Goal: Task Accomplishment & Management: Manage account settings

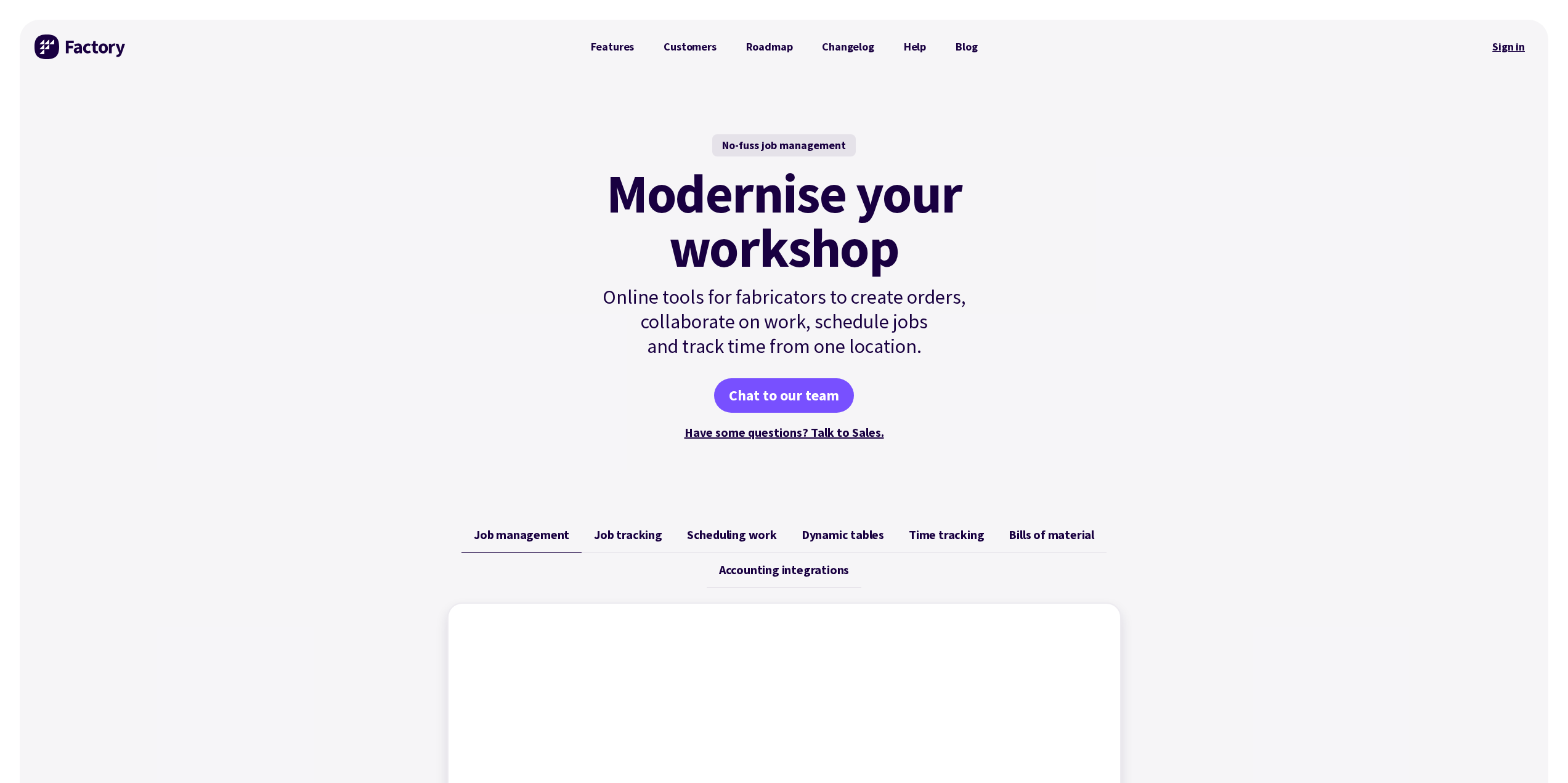
click at [1506, 48] on link "Sign in" at bounding box center [1508, 47] width 50 height 28
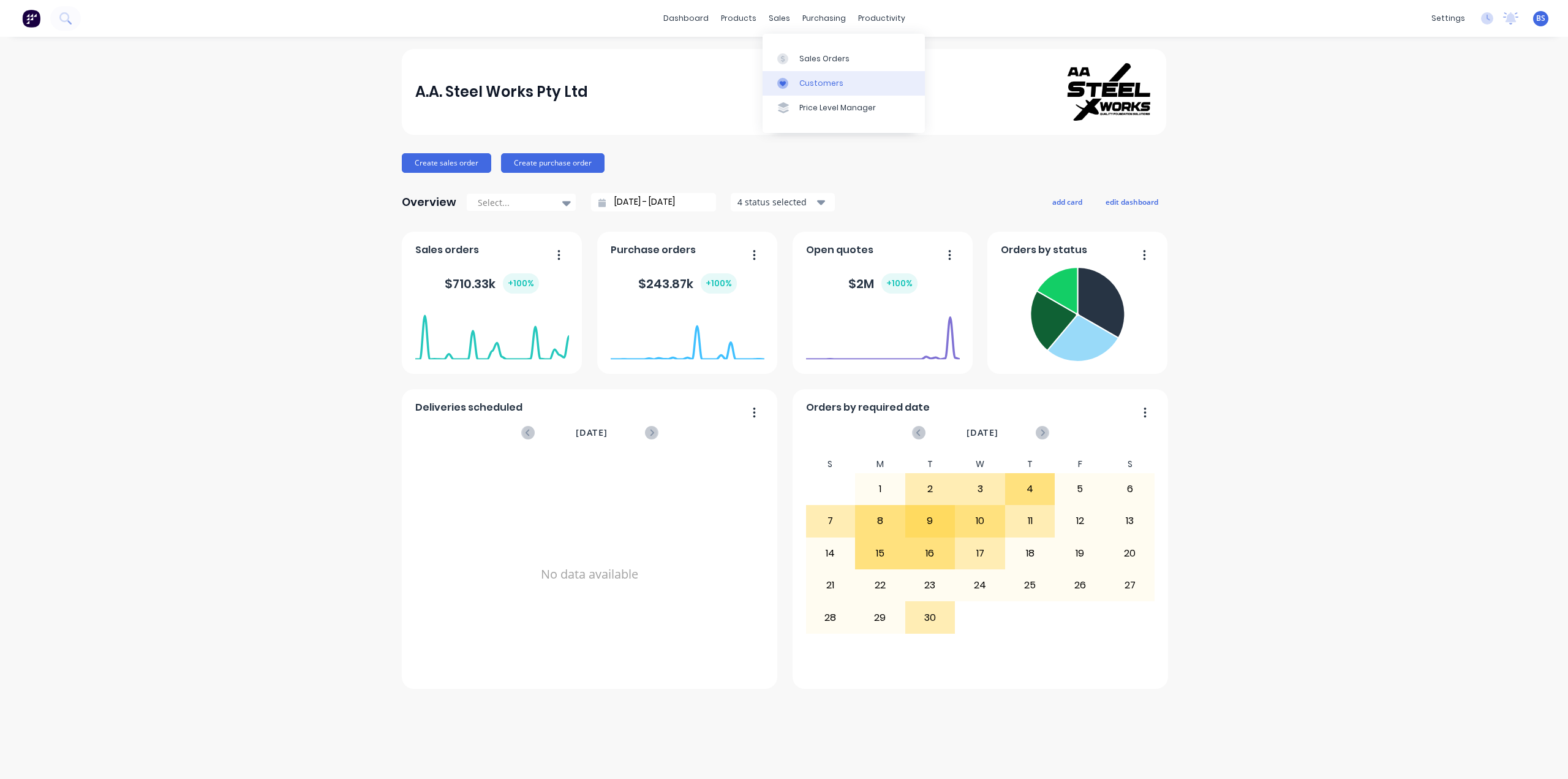
click at [810, 83] on div "Customers" at bounding box center [821, 83] width 44 height 11
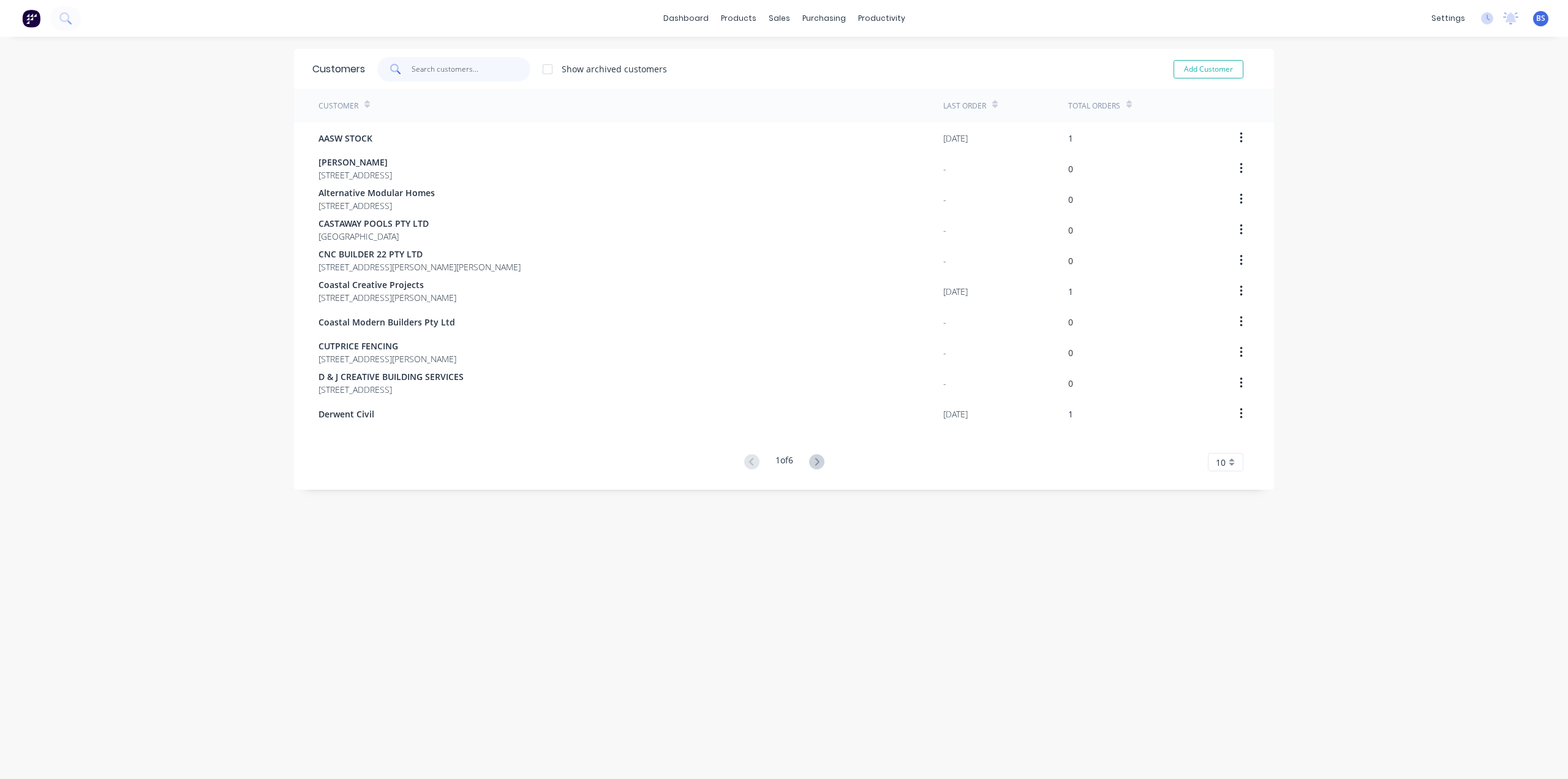
click at [430, 66] on input "text" at bounding box center [471, 69] width 119 height 24
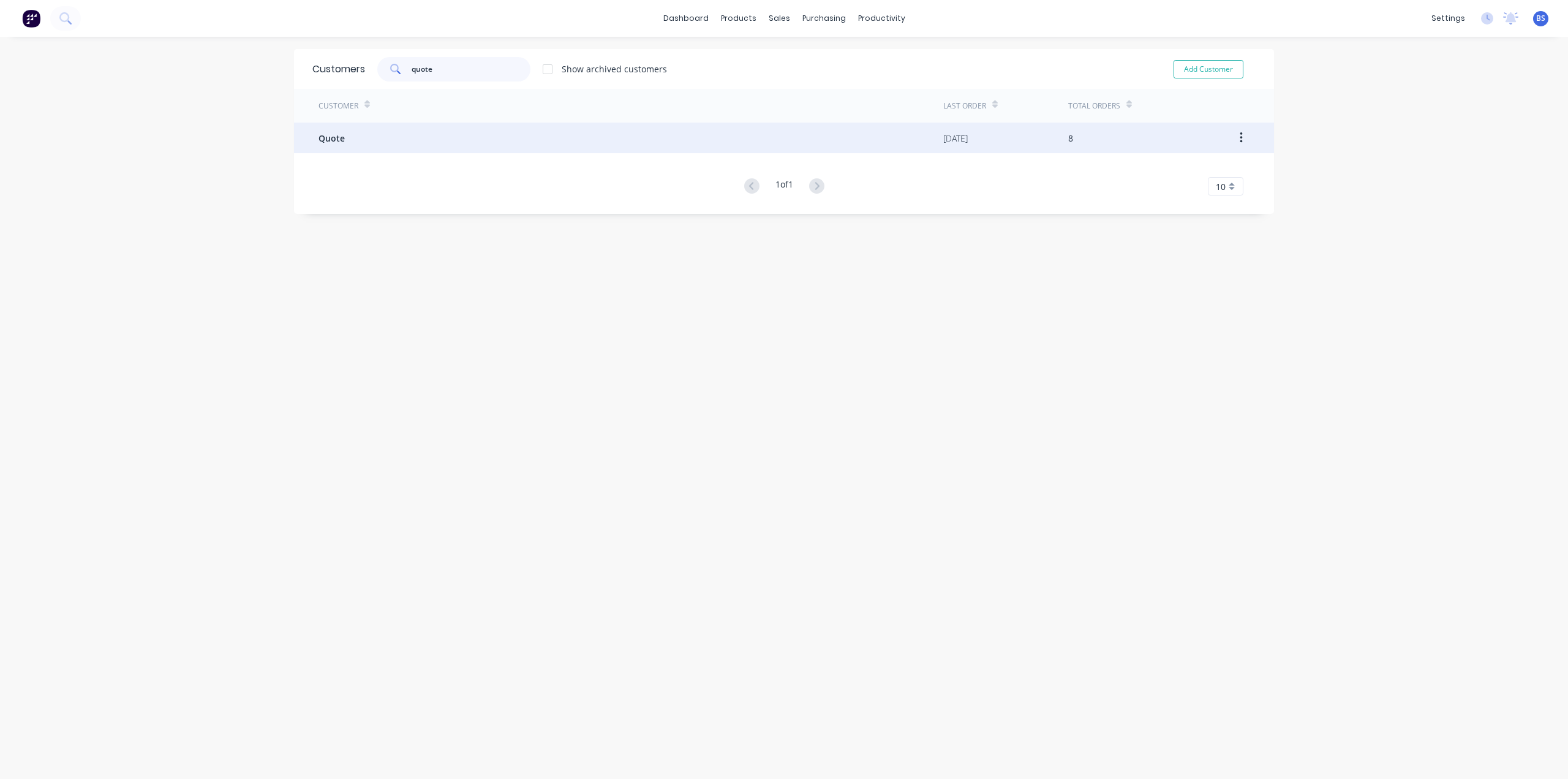
type input "quote"
click at [319, 146] on div "Quote" at bounding box center [631, 137] width 625 height 30
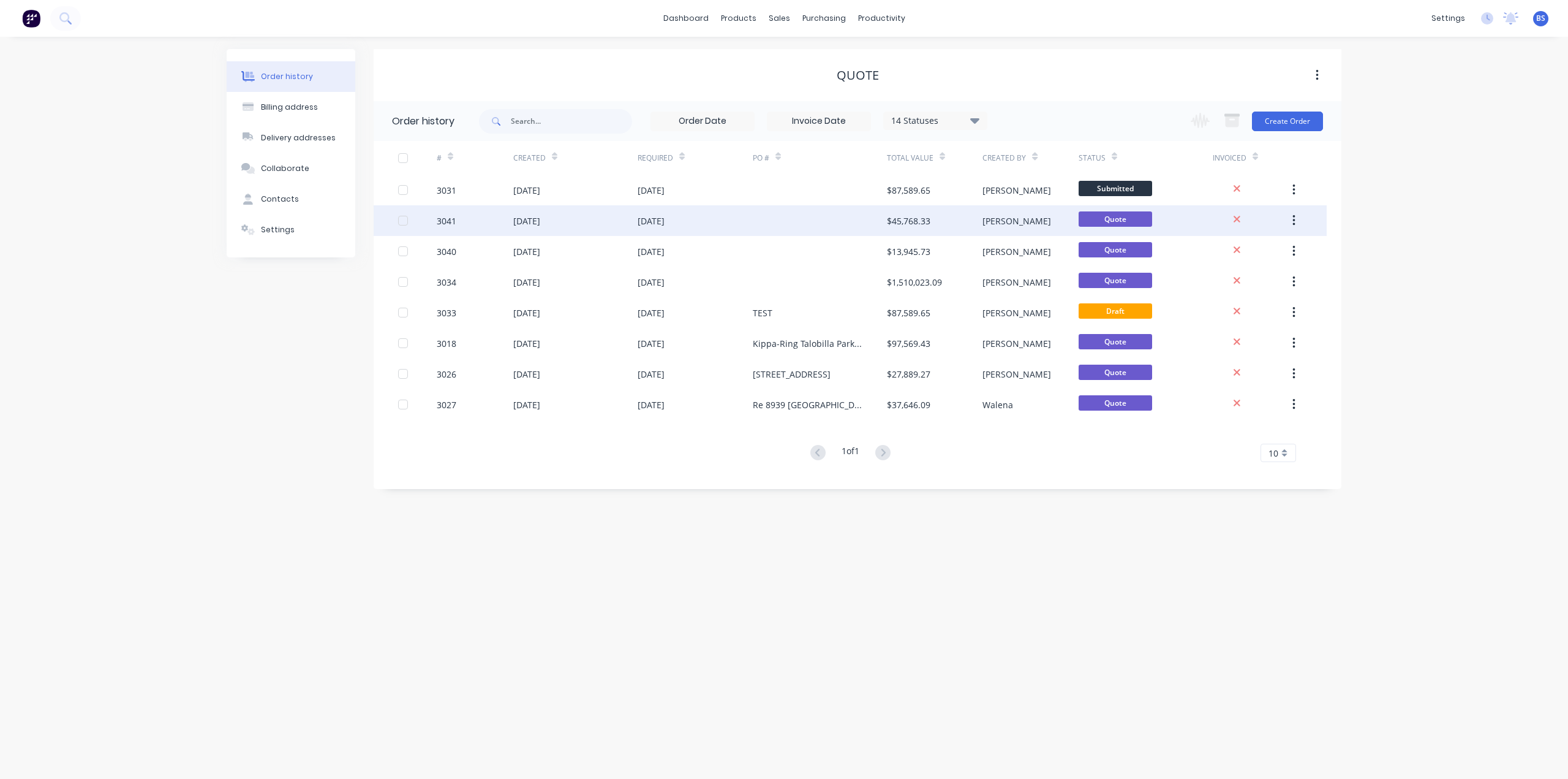
click at [1165, 219] on div "Quote" at bounding box center [1146, 220] width 134 height 30
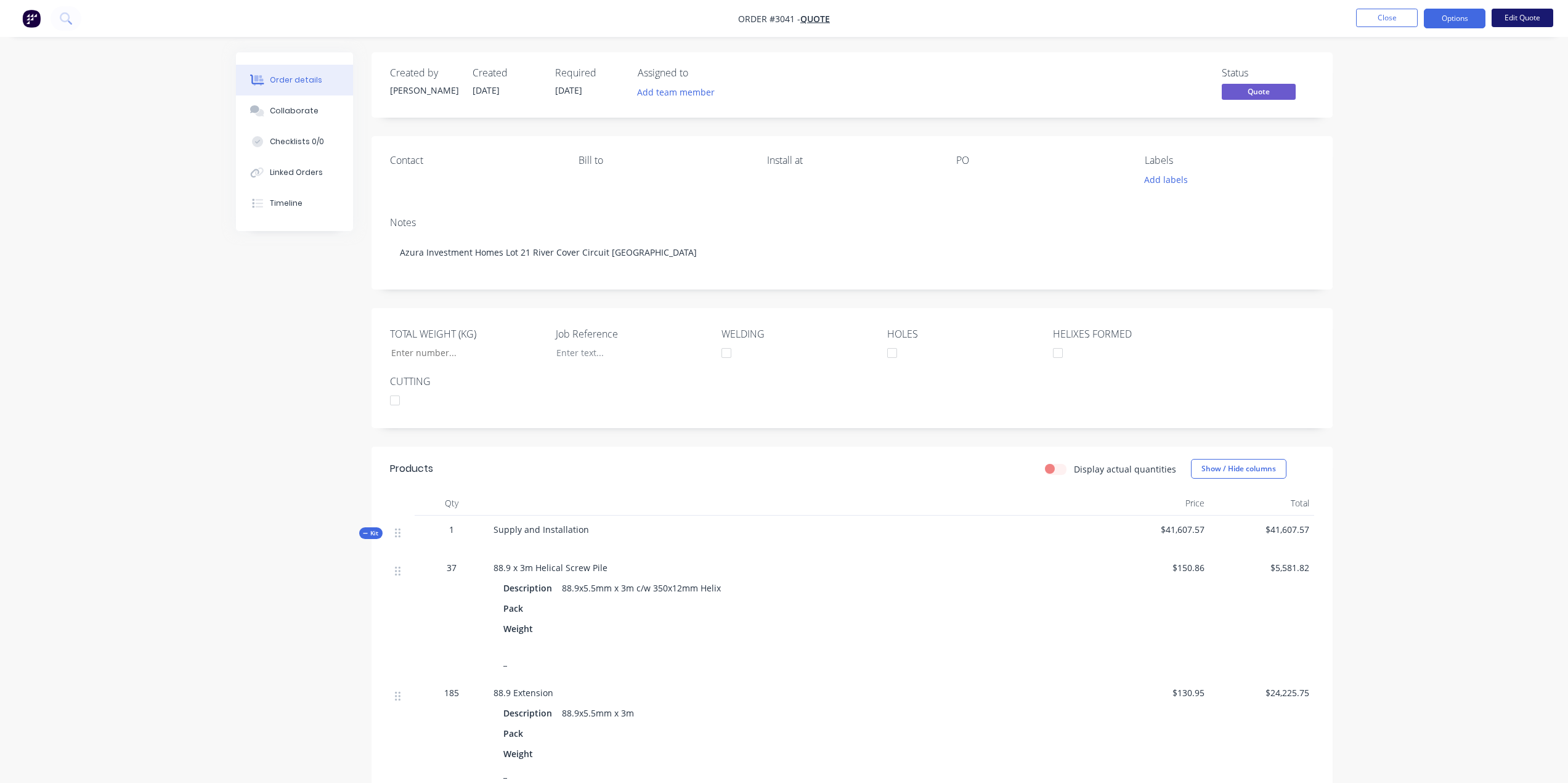
click at [1507, 14] on button "Edit Quote" at bounding box center [1523, 18] width 62 height 19
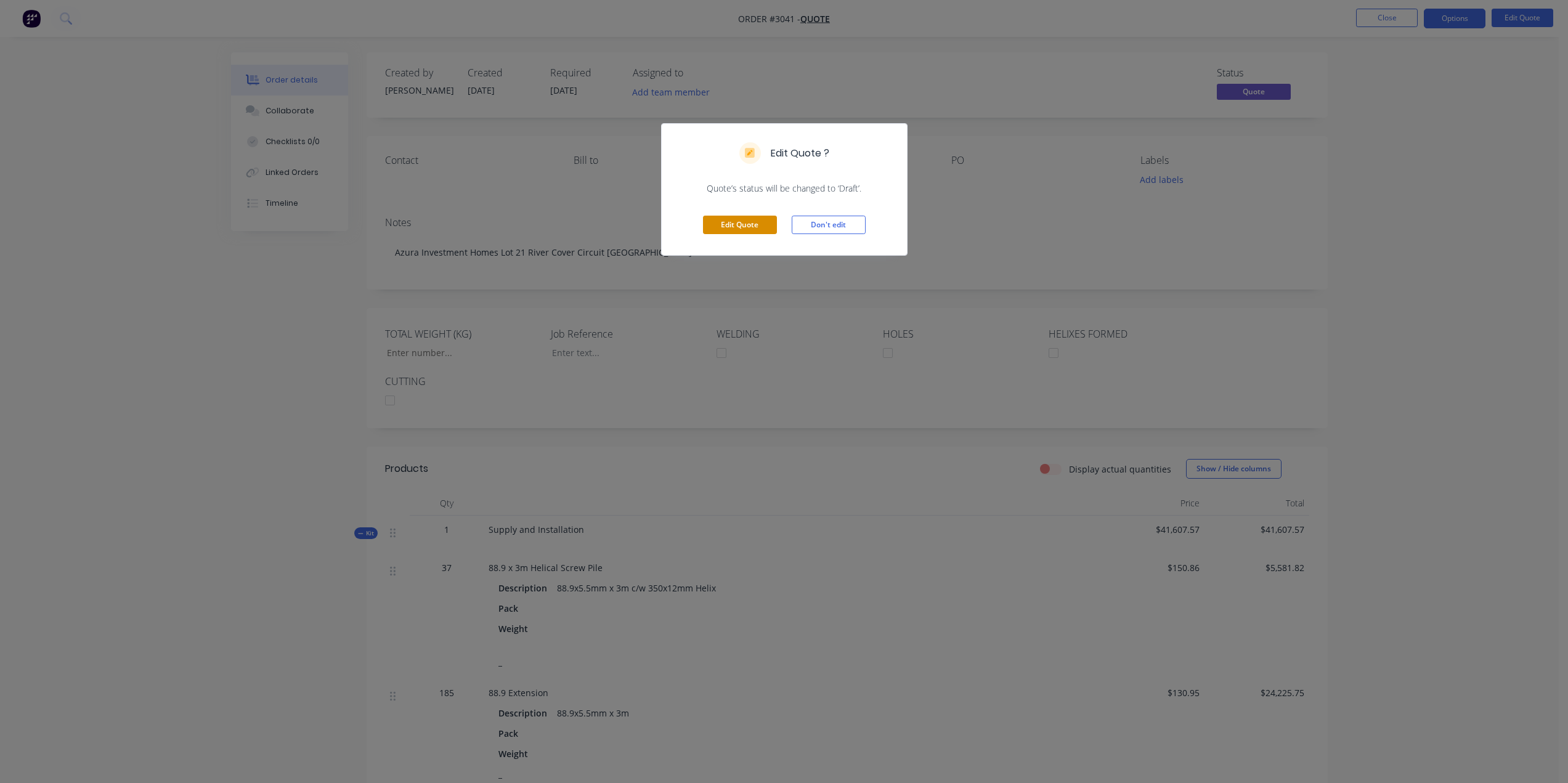
click at [741, 221] on button "Edit Quote" at bounding box center [740, 225] width 74 height 19
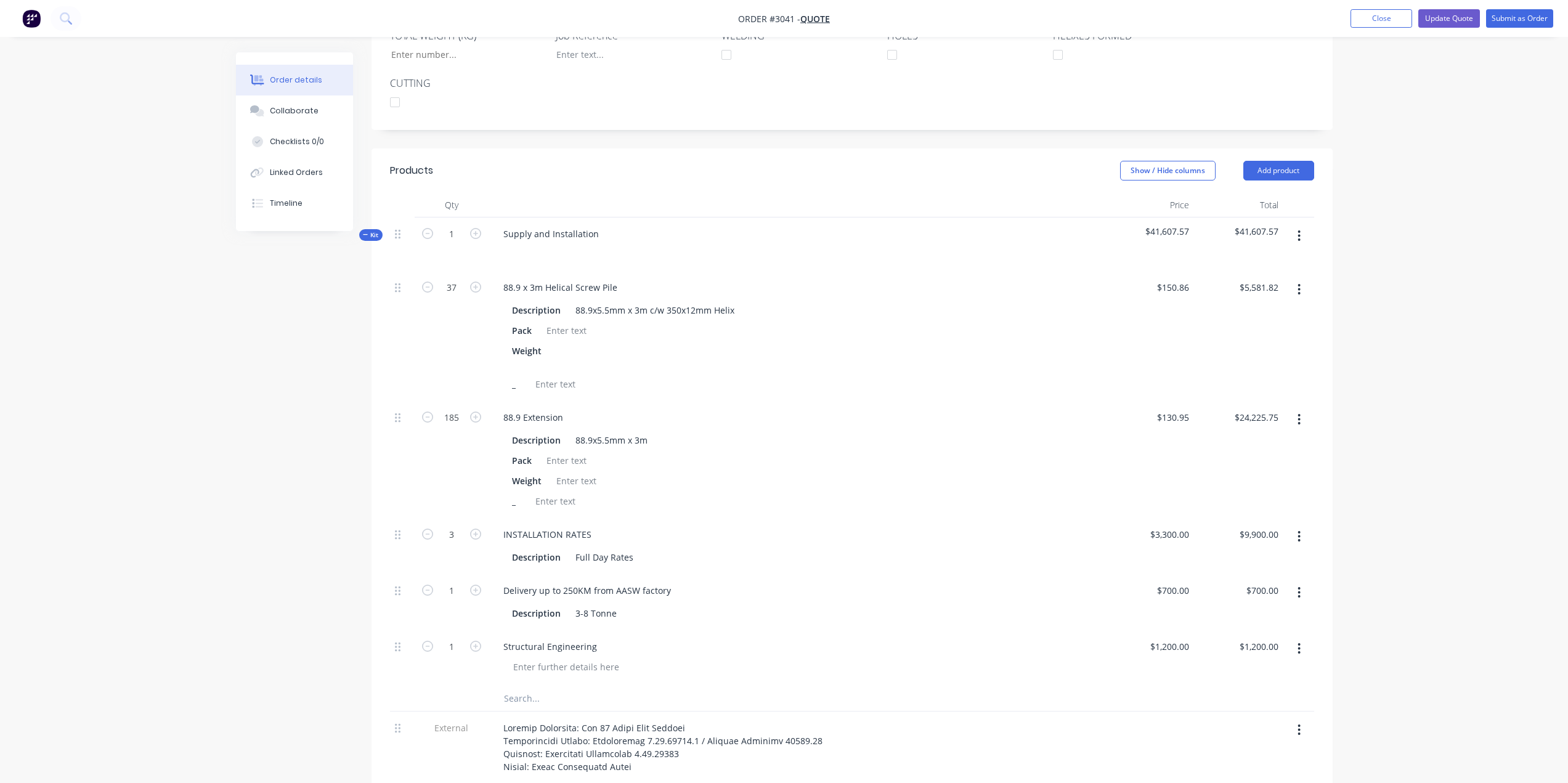
scroll to position [308, 0]
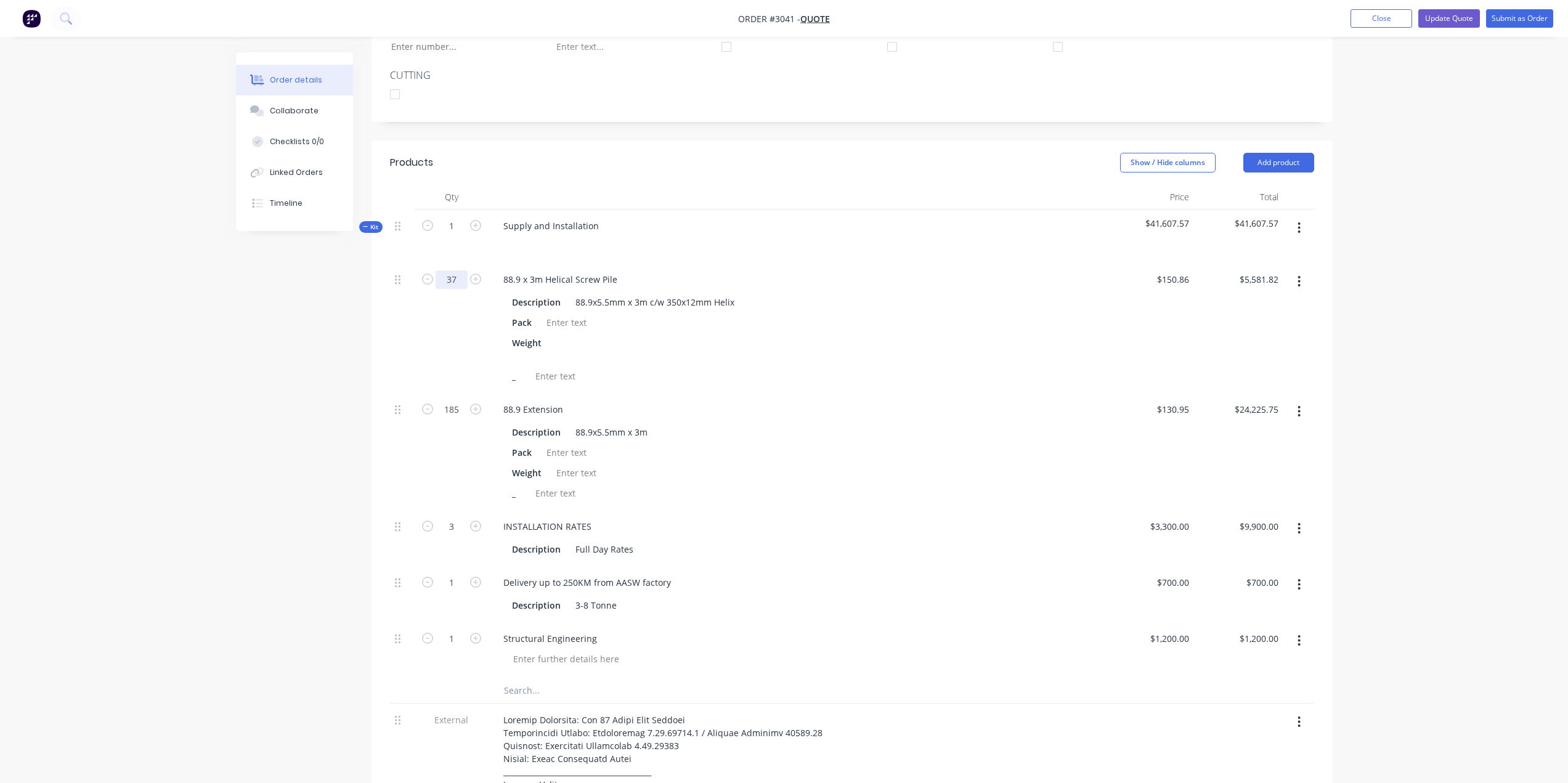
click at [448, 281] on input "37" at bounding box center [452, 280] width 32 height 19
type input "35"
type input "$5,280.10"
click at [651, 328] on div "Pack" at bounding box center [794, 322] width 574 height 18
click at [462, 282] on input "35" at bounding box center [452, 280] width 32 height 19
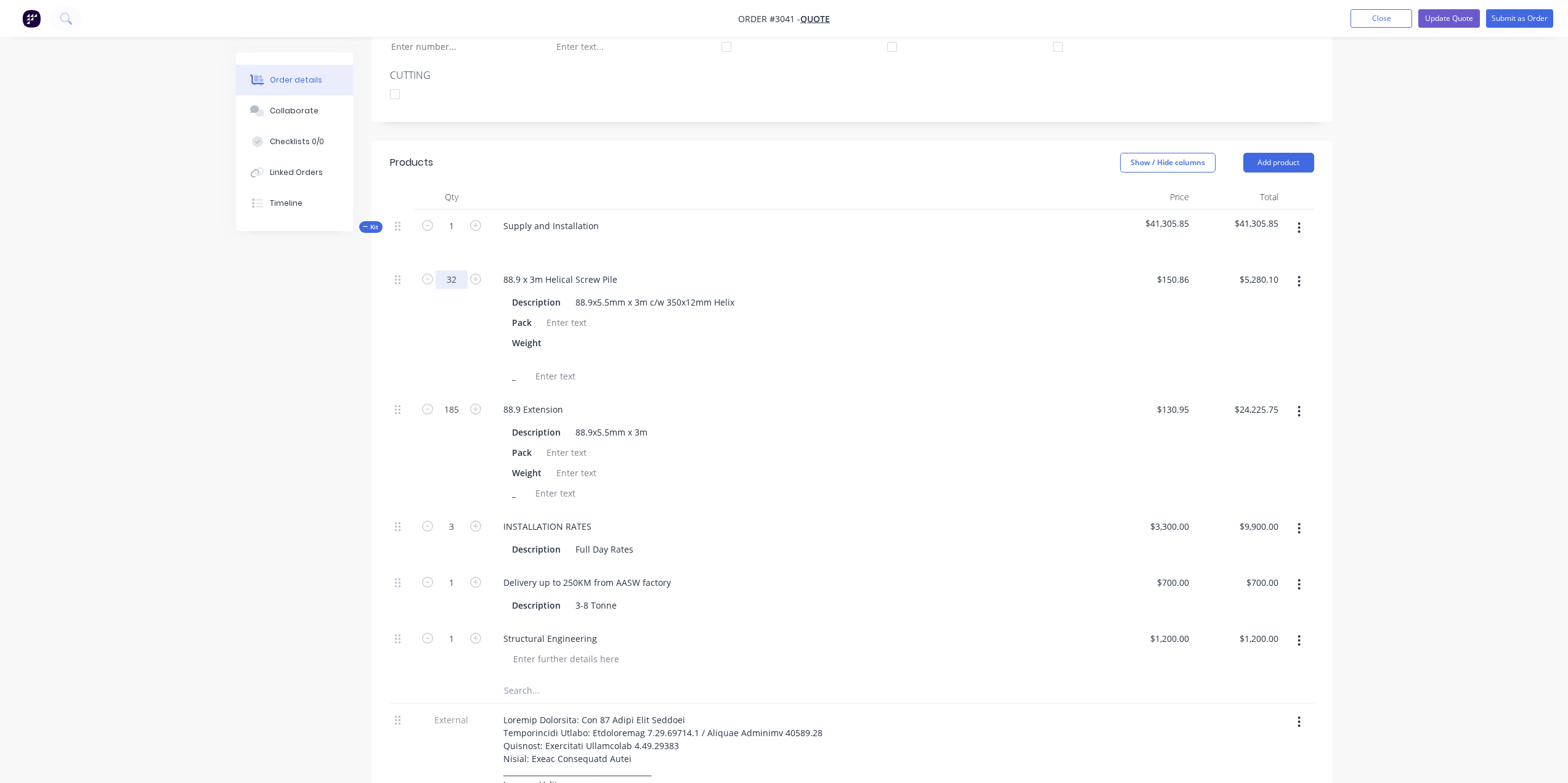
type input "32"
type input "$4,827.52"
click at [727, 346] on div "Weight" at bounding box center [794, 349] width 574 height 31
click at [456, 408] on input "185" at bounding box center [452, 410] width 32 height 19
type input "160"
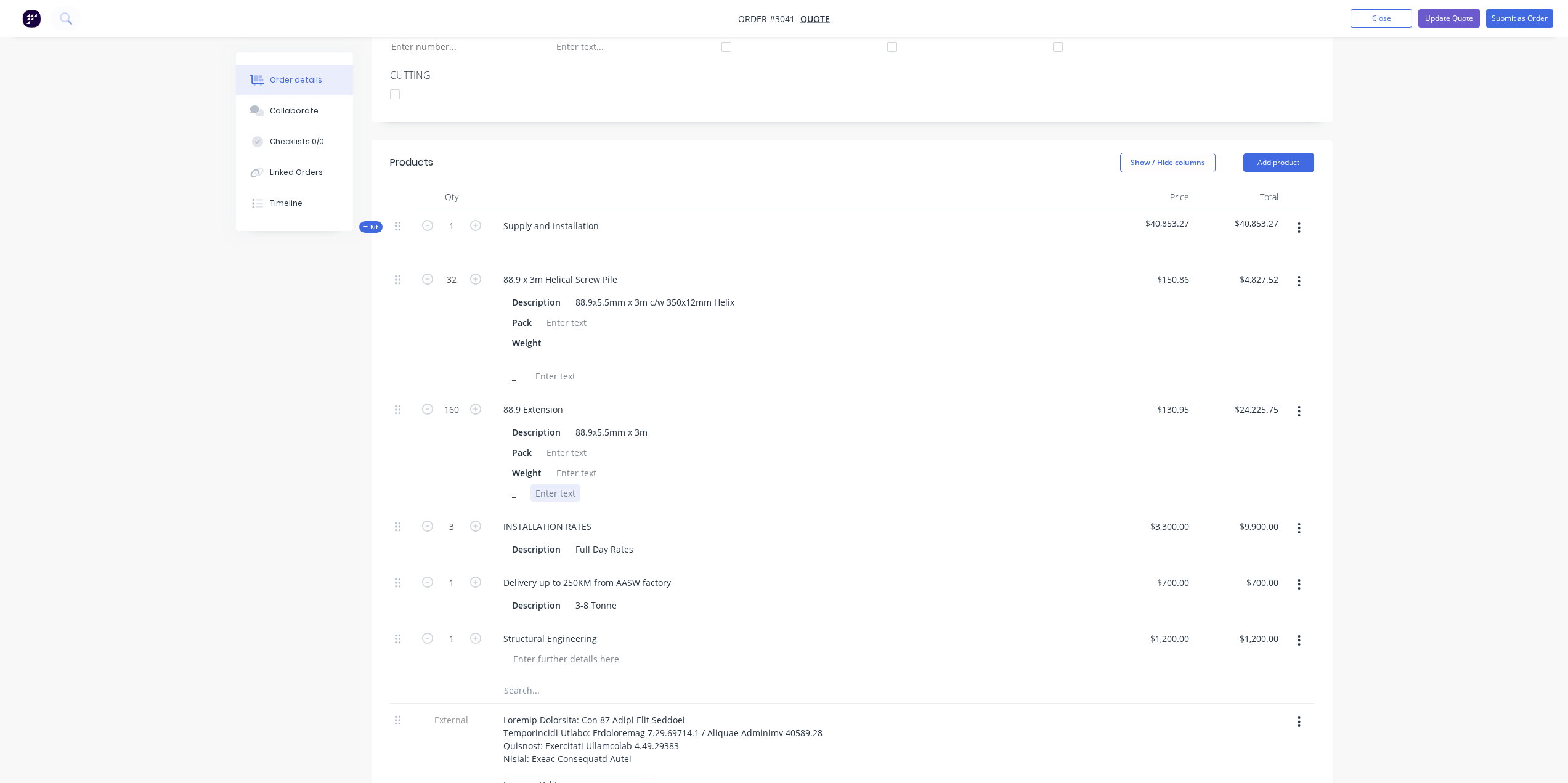
type input "$20,952.00"
click at [813, 499] on div "_" at bounding box center [794, 493] width 574 height 18
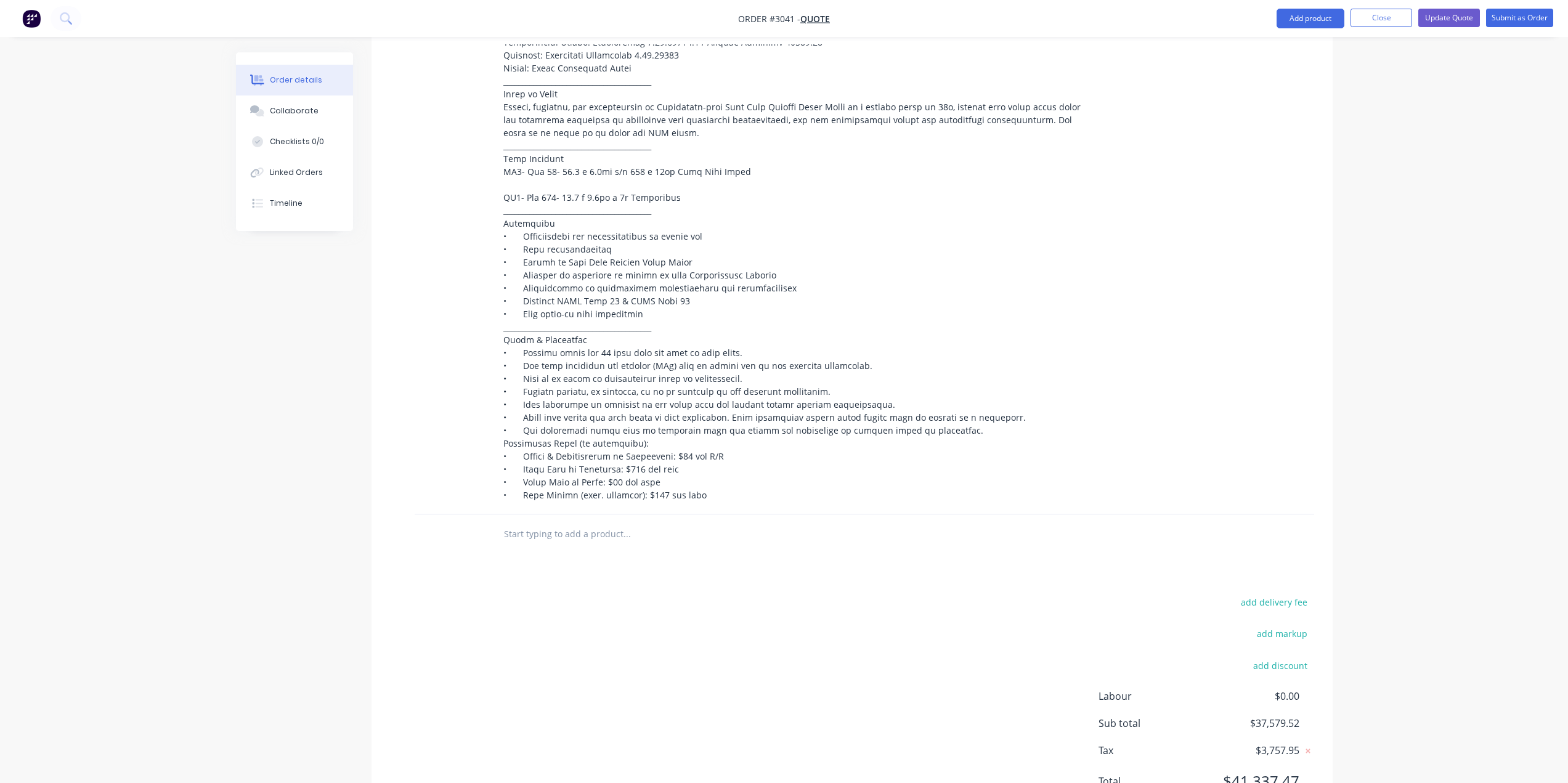
scroll to position [995, 0]
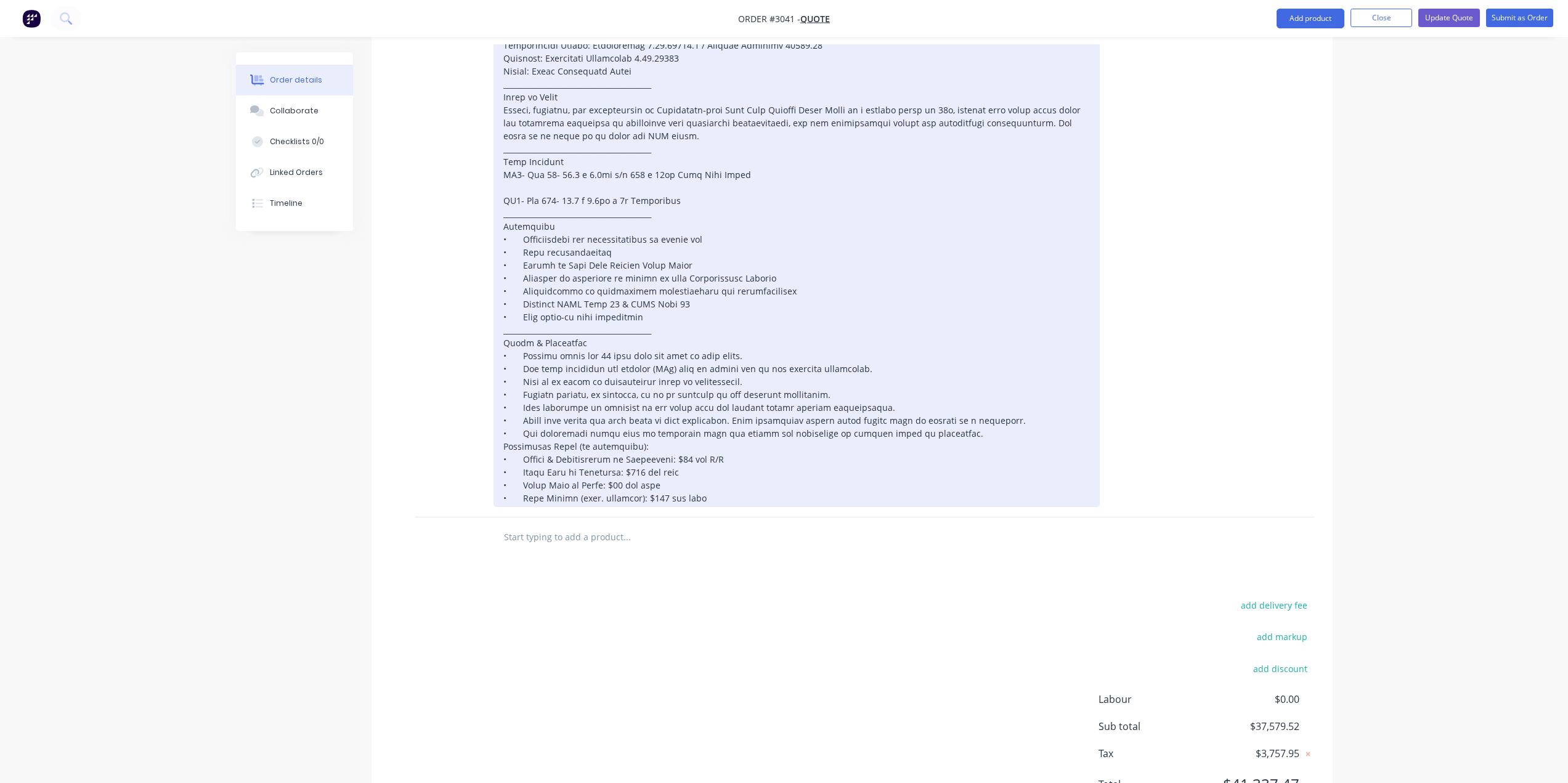
click at [545, 176] on div at bounding box center [796, 265] width 606 height 484
click at [724, 237] on div at bounding box center [796, 265] width 606 height 484
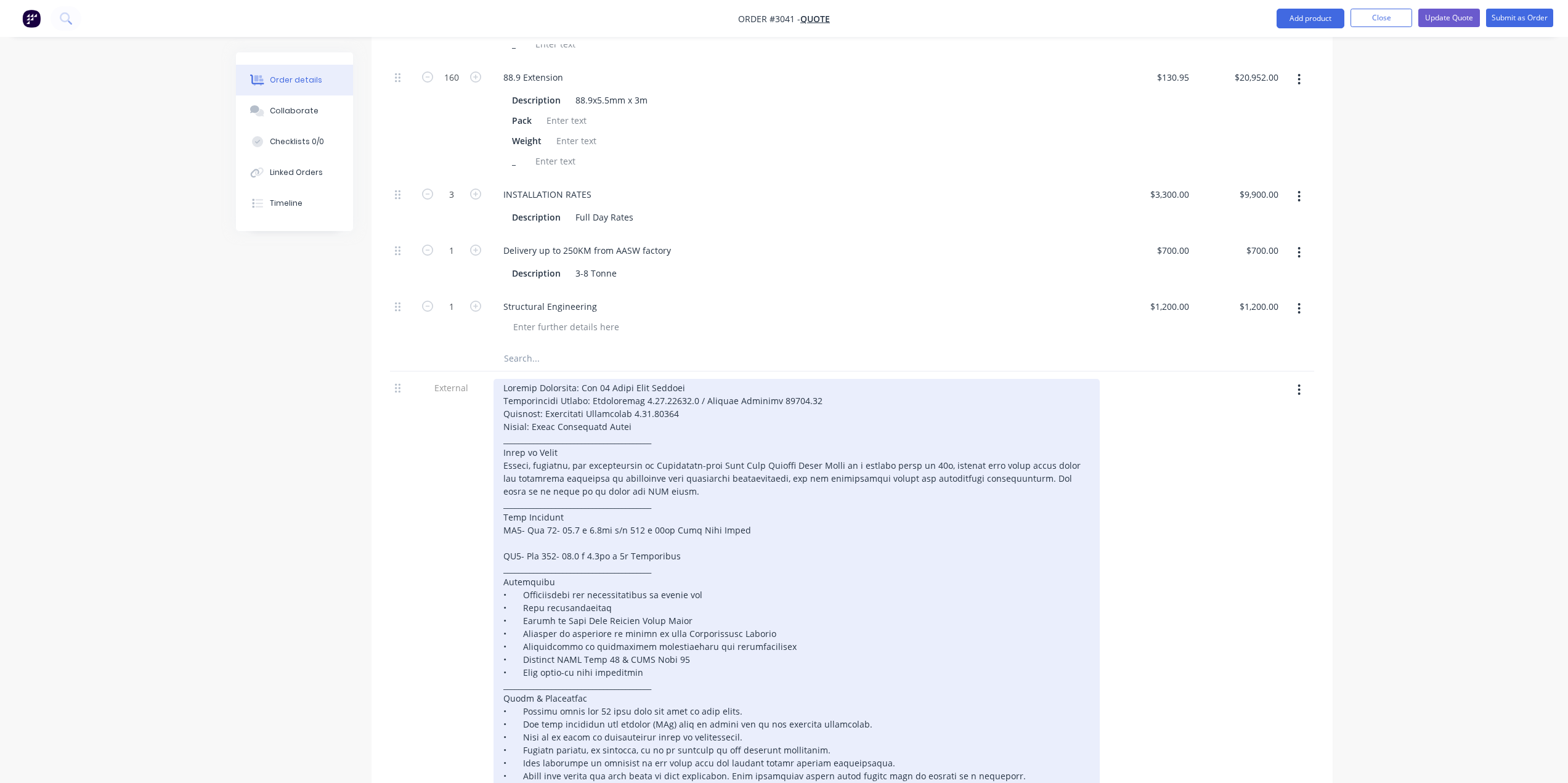
scroll to position [625, 0]
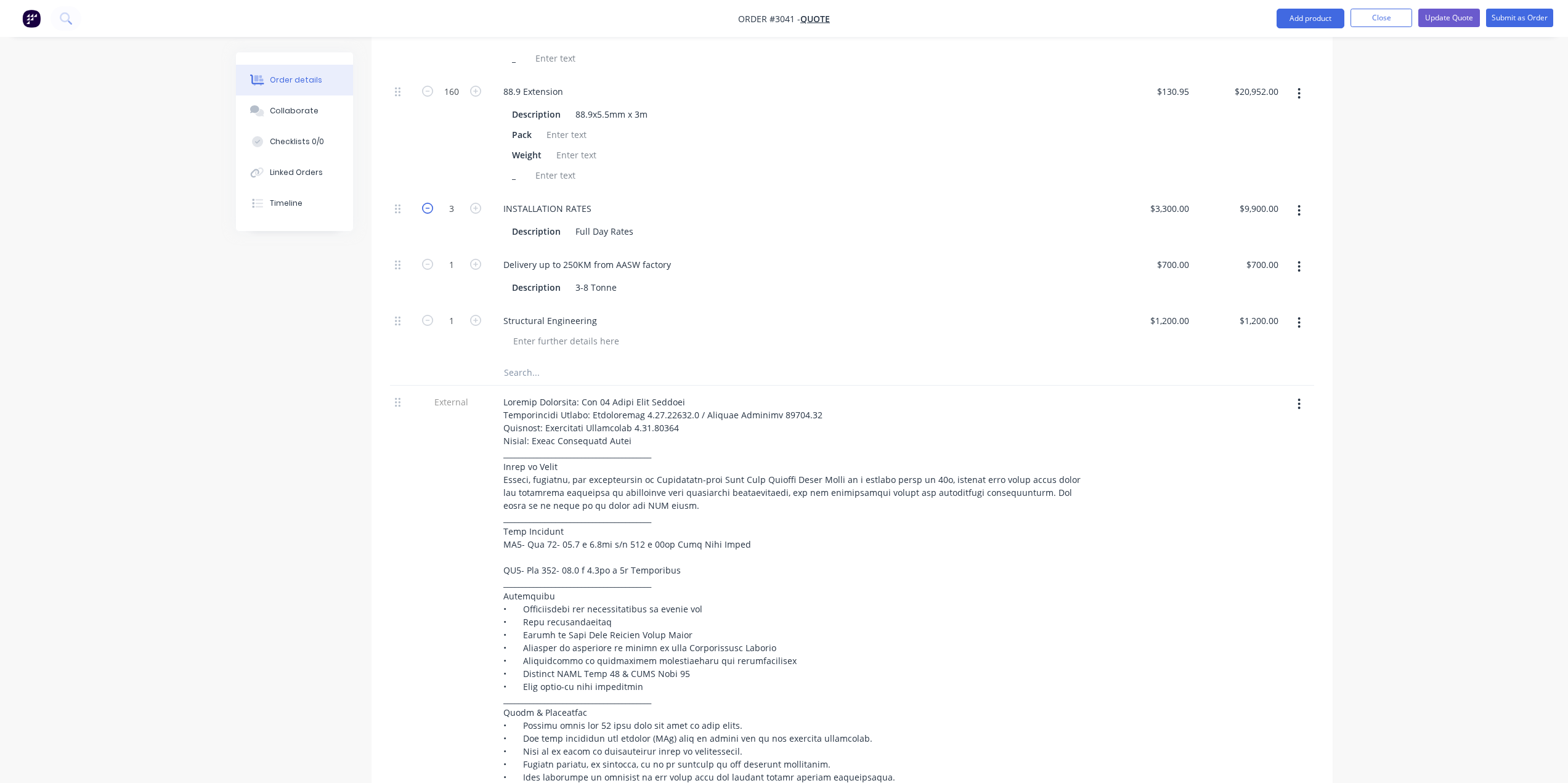
click at [433, 208] on icon "button" at bounding box center [427, 208] width 11 height 11
type input "2"
type input "$6,600.00"
click at [755, 272] on div "Delivery up to 250KM from AASW factory" at bounding box center [796, 264] width 606 height 18
click at [840, 328] on div "Structural Engineering" at bounding box center [796, 321] width 606 height 18
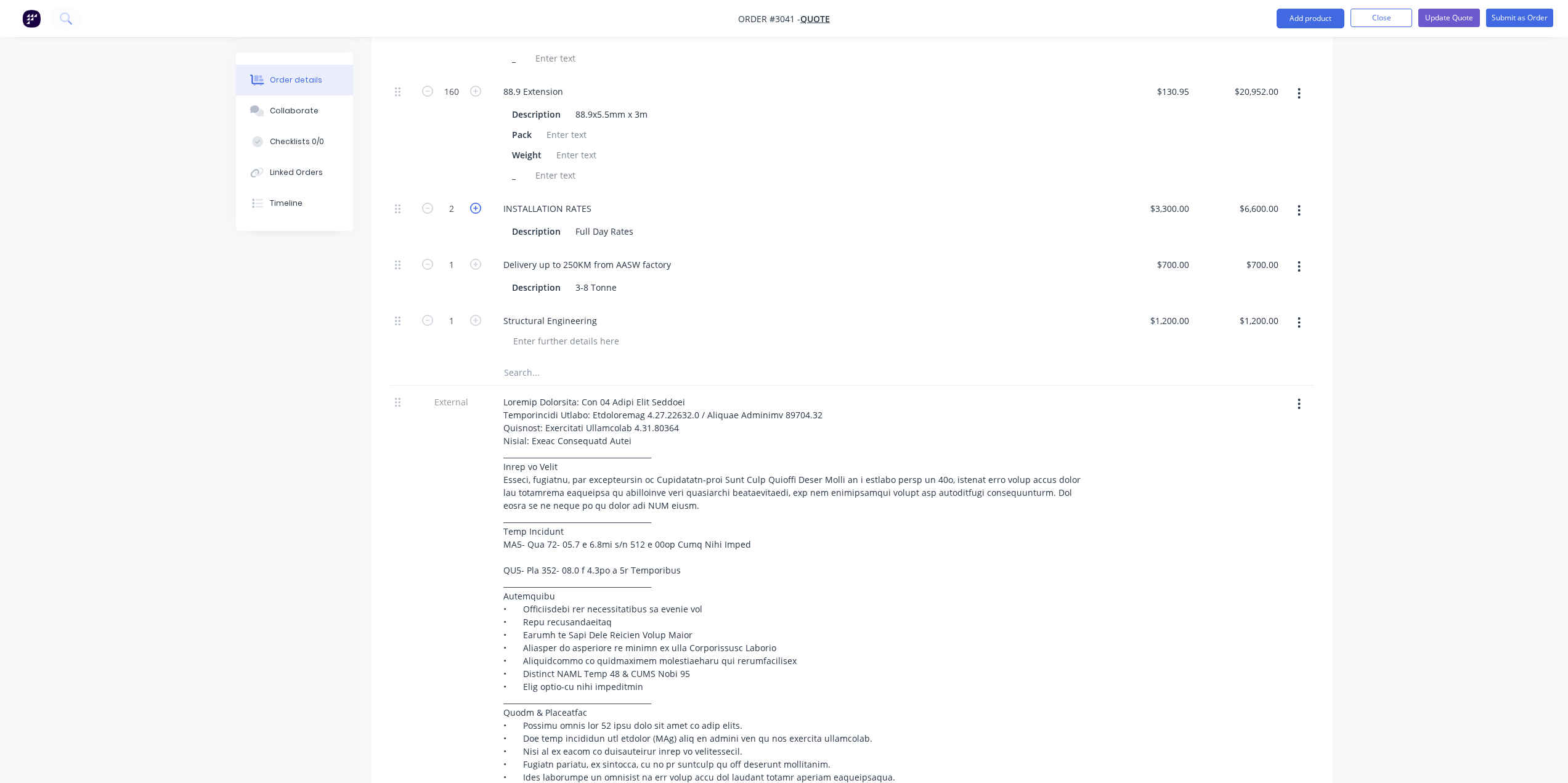
click at [470, 208] on icon "button" at bounding box center [476, 208] width 11 height 11
type input "3"
type input "$9,900.00"
click at [430, 209] on icon "button" at bounding box center [427, 208] width 11 height 11
type input "2"
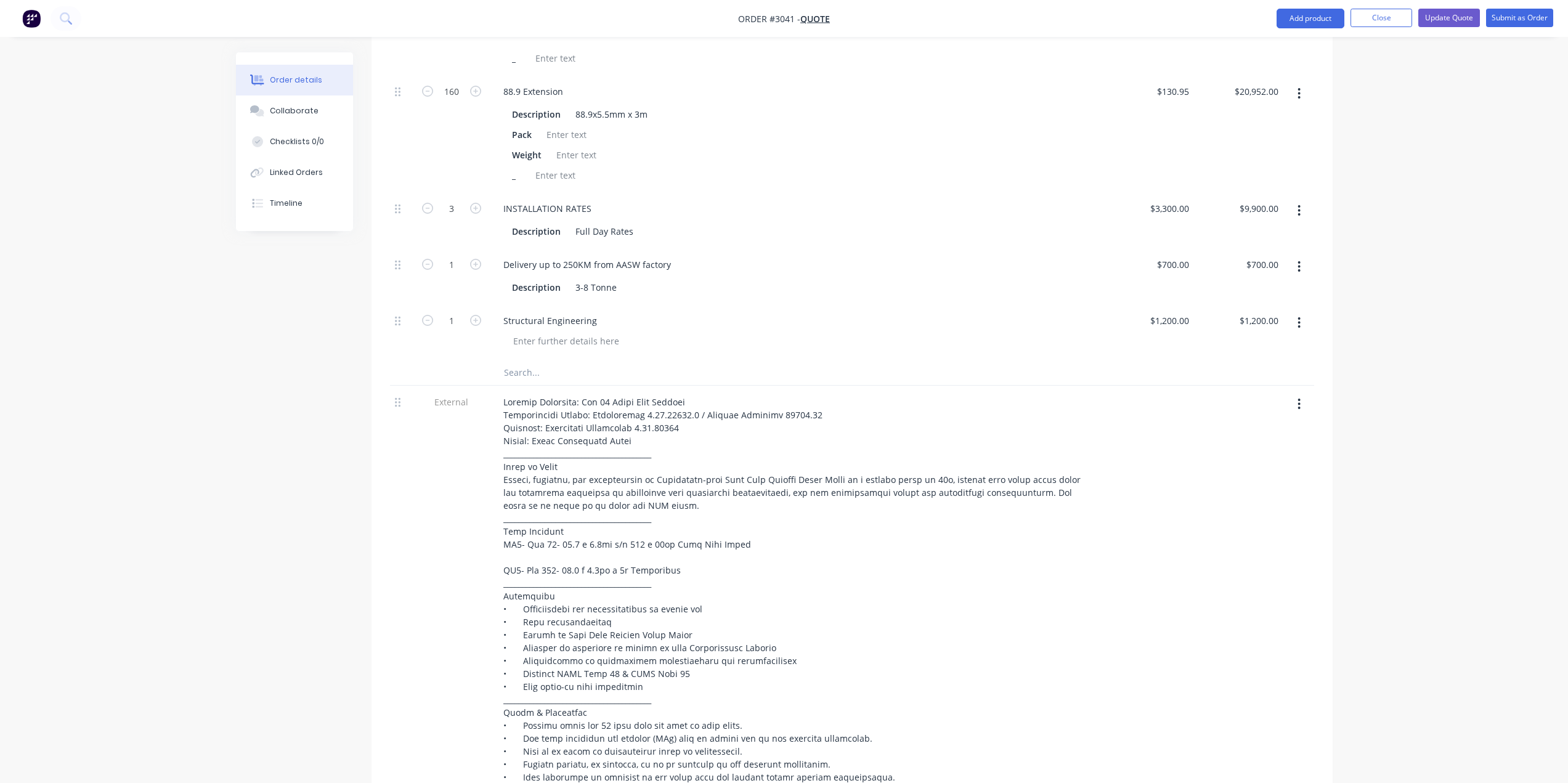
type input "$6,600.00"
click at [519, 372] on input "text" at bounding box center [626, 372] width 246 height 24
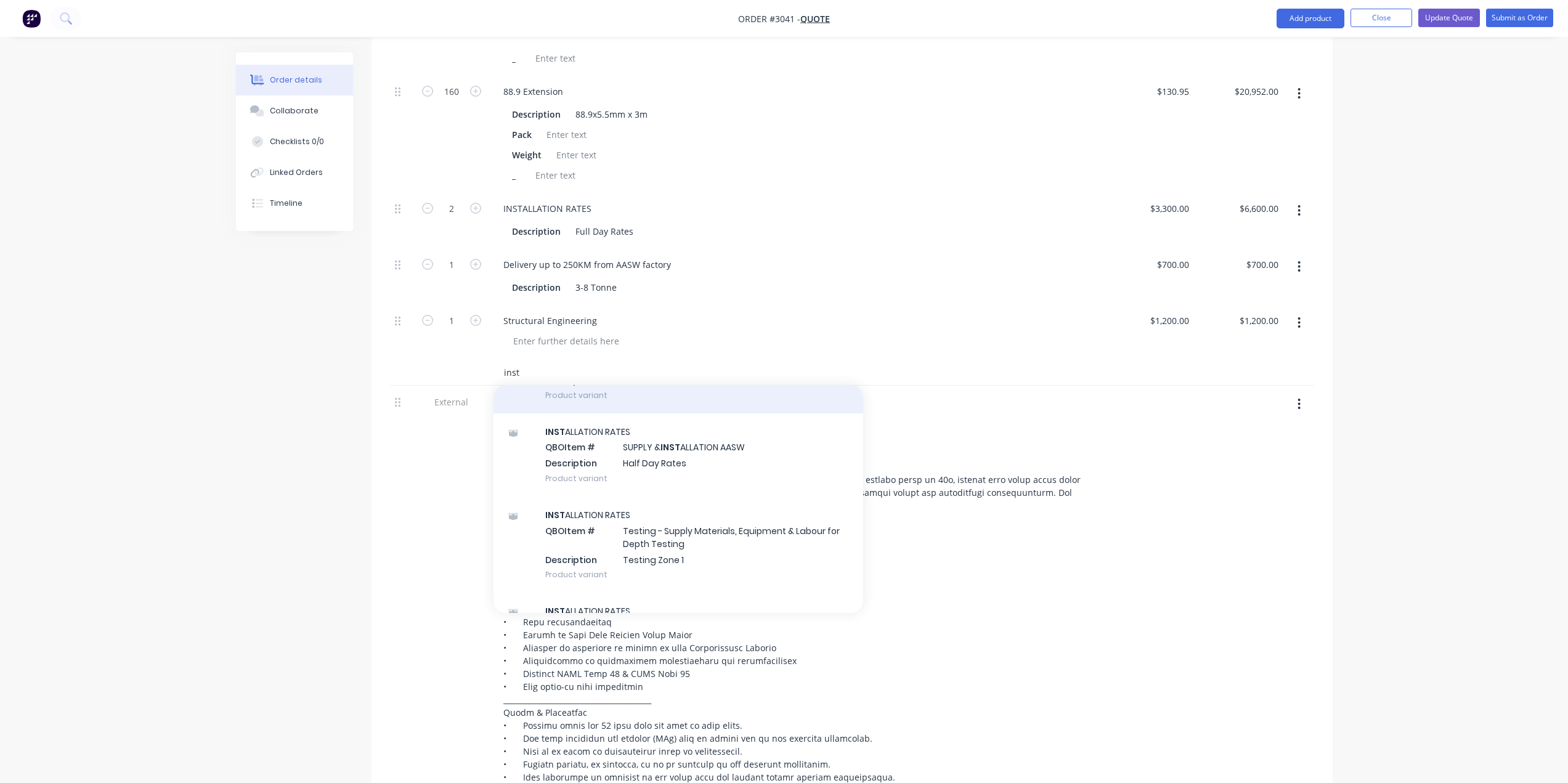
scroll to position [1047, 0]
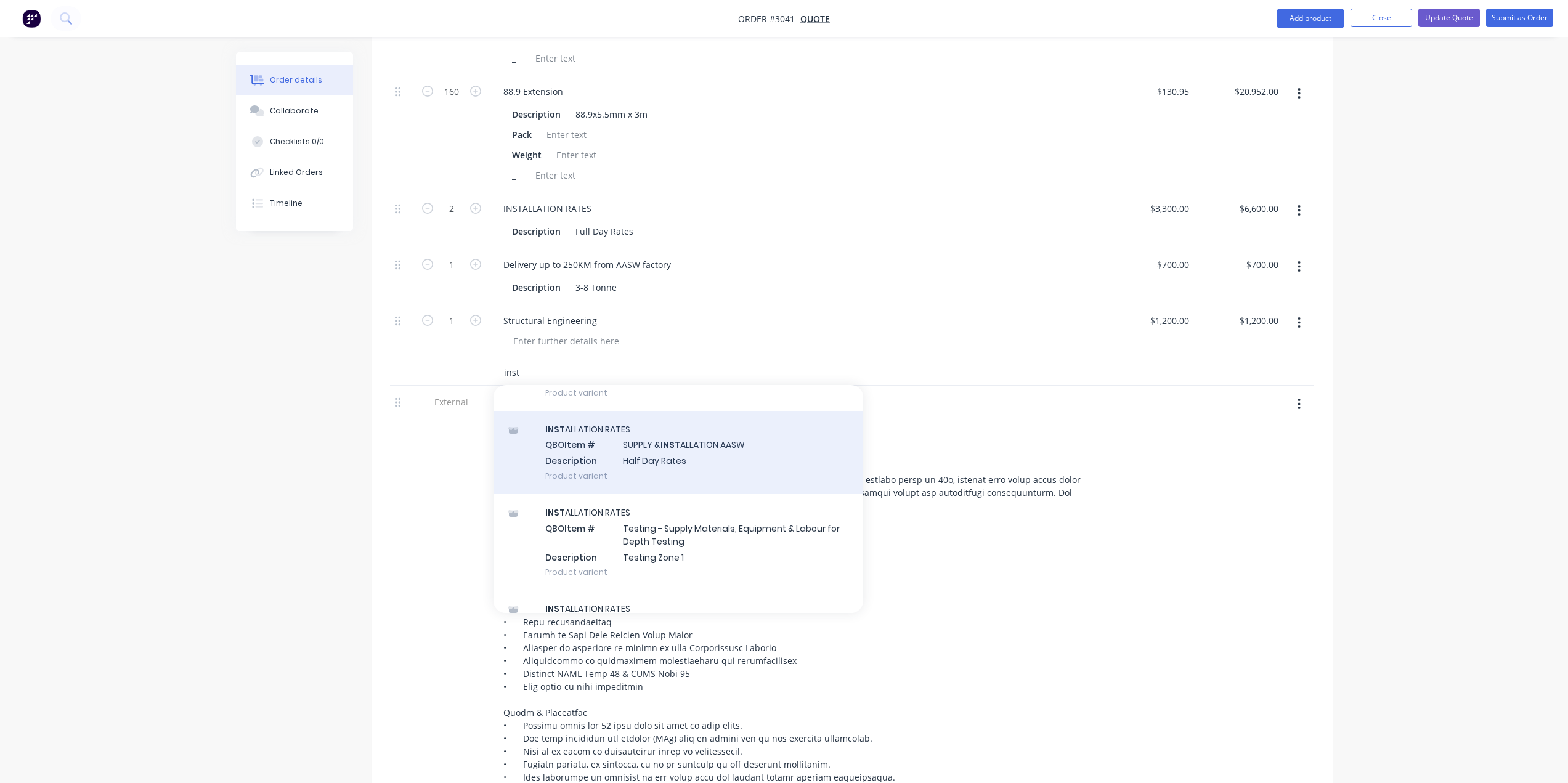
type input "inst"
click at [669, 453] on div "INST ALLATION RATES QBO Item # SUPPLY & INST ALLATION AASW Description Half Day…" at bounding box center [678, 452] width 370 height 83
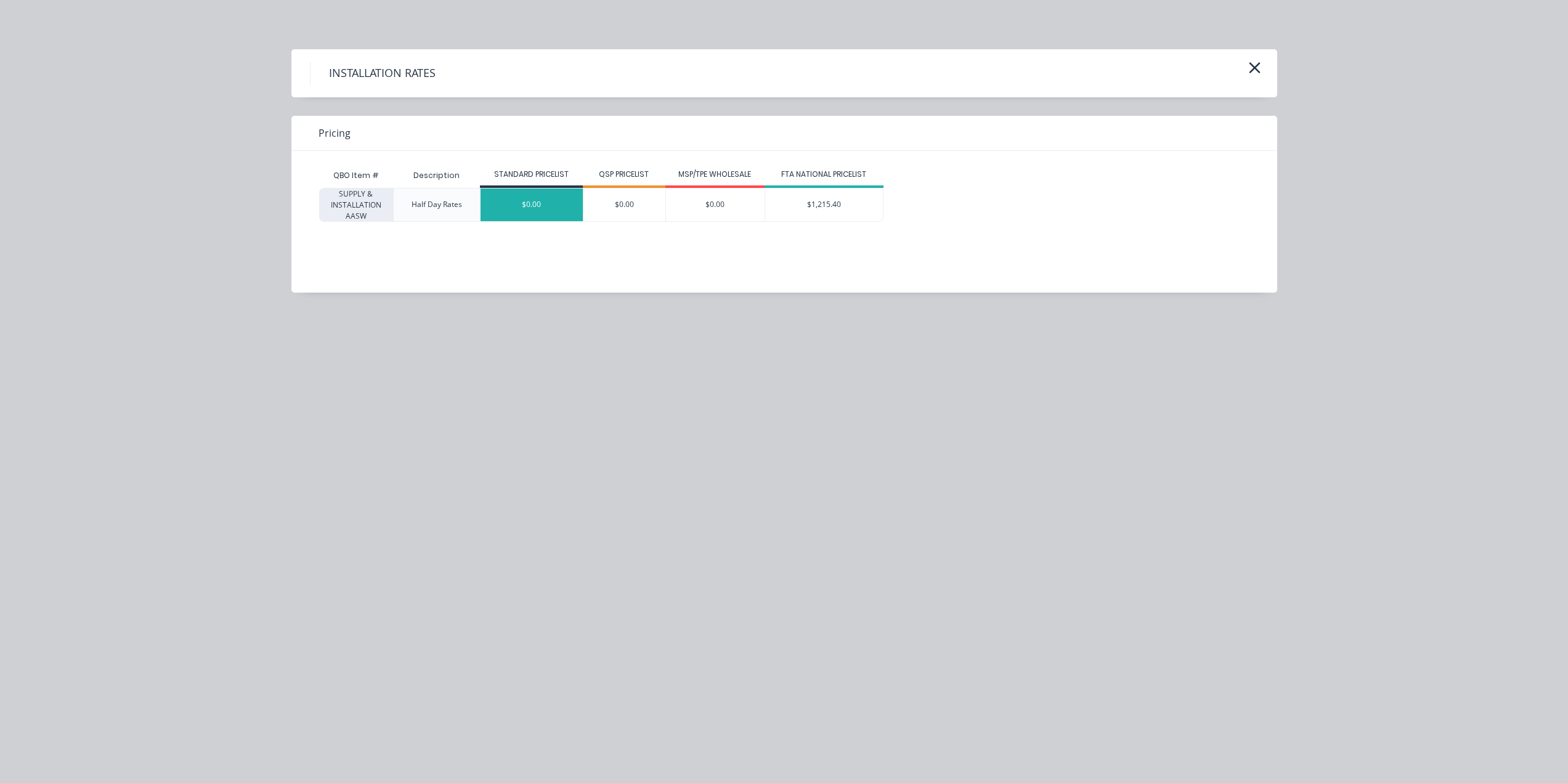
click at [516, 203] on div "$0.00" at bounding box center [532, 205] width 102 height 33
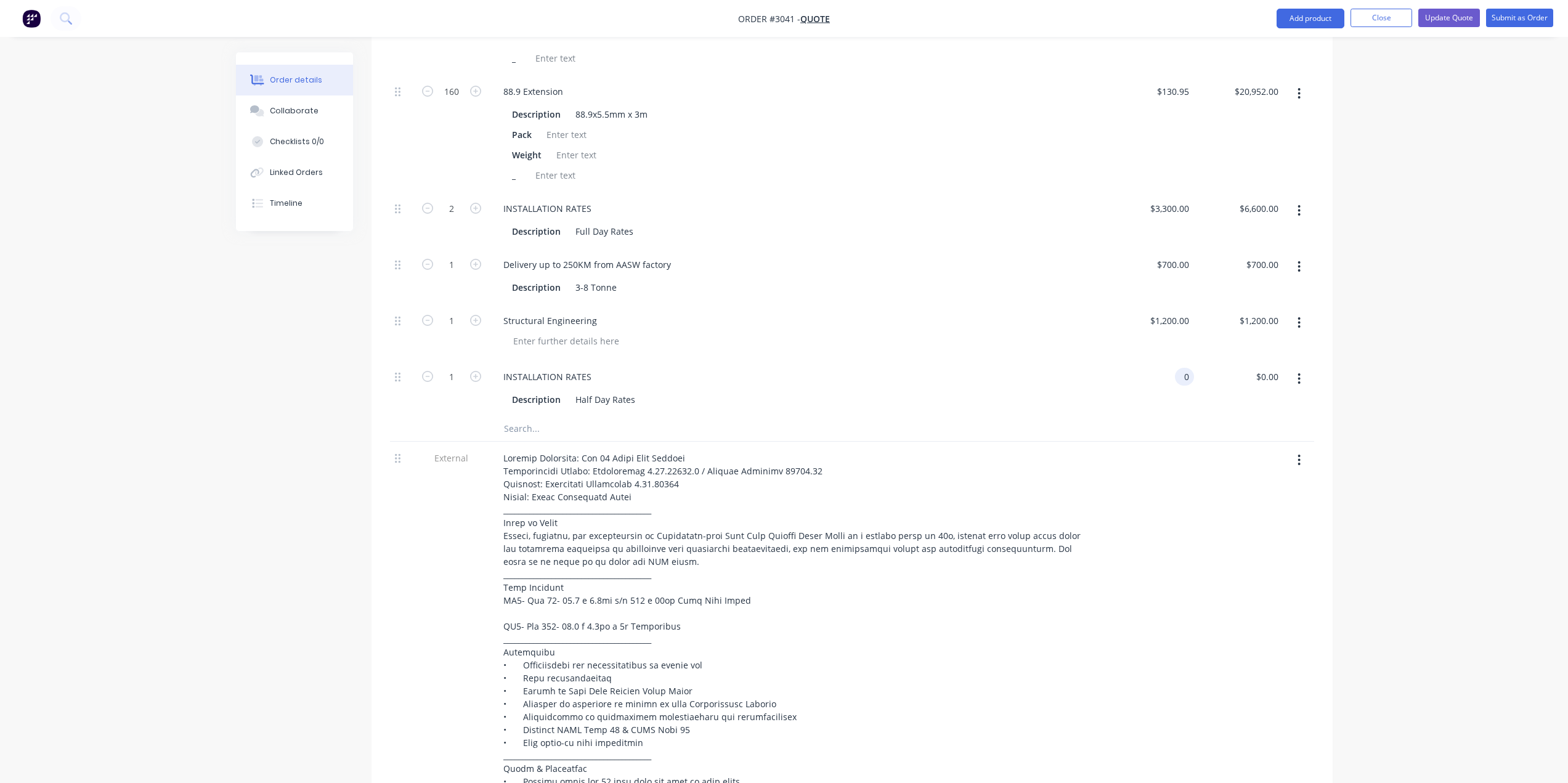
click at [1181, 381] on input "0" at bounding box center [1187, 376] width 14 height 18
type input "$1,500.00"
click at [801, 312] on div "Structural Engineering" at bounding box center [796, 321] width 606 height 18
drag, startPoint x: 400, startPoint y: 379, endPoint x: 383, endPoint y: 256, distance: 124.2
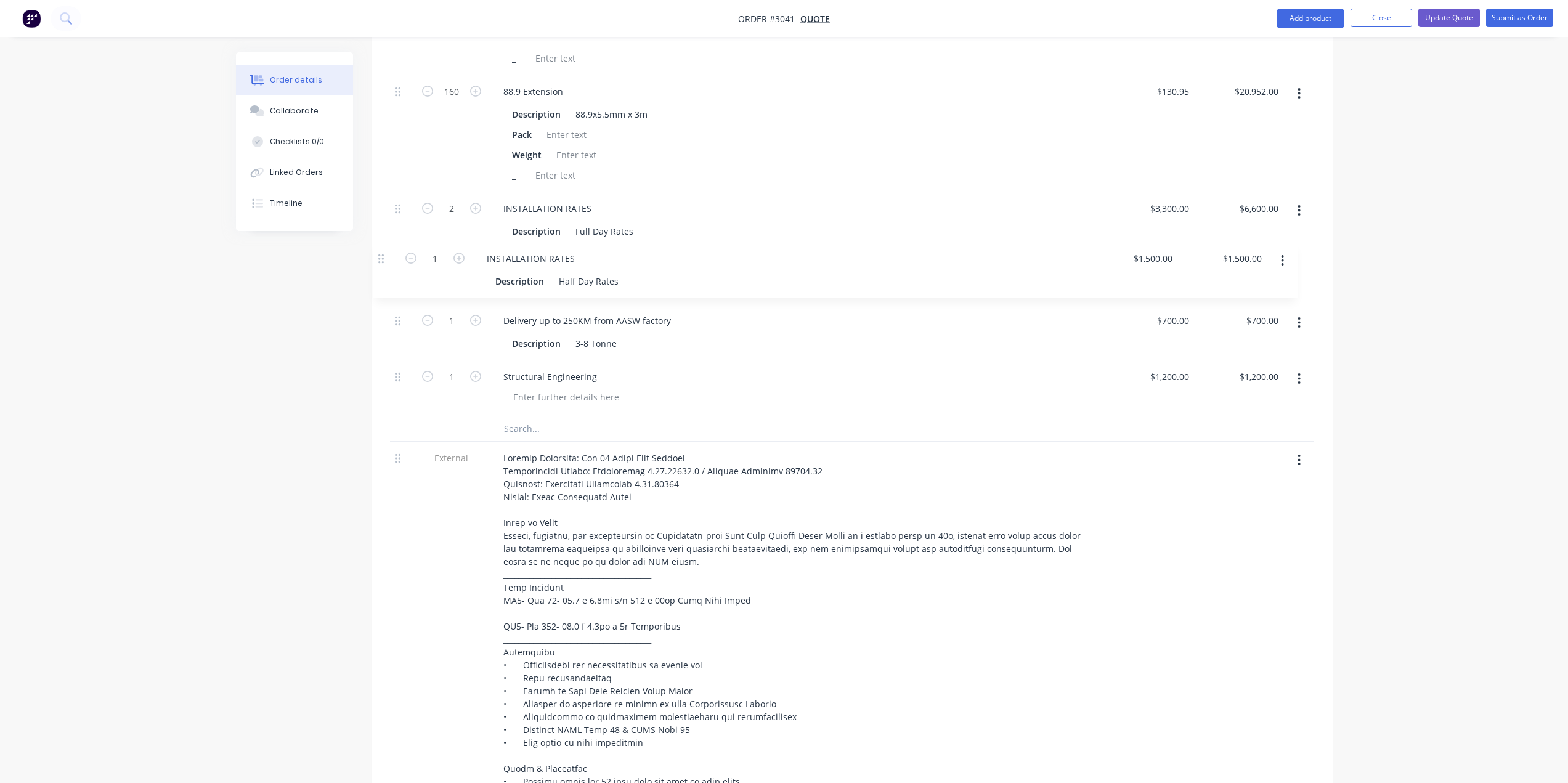
click at [383, 256] on div "Qty Price Total Kit 1 Supply and Installation $35,779.52 $35,779.52 32 88.9 x 3…" at bounding box center [852, 425] width 961 height 1116
click at [923, 187] on div "88.9 Extension Description 88.9x5.5mm x 3m Pack Weight _" at bounding box center [797, 133] width 616 height 117
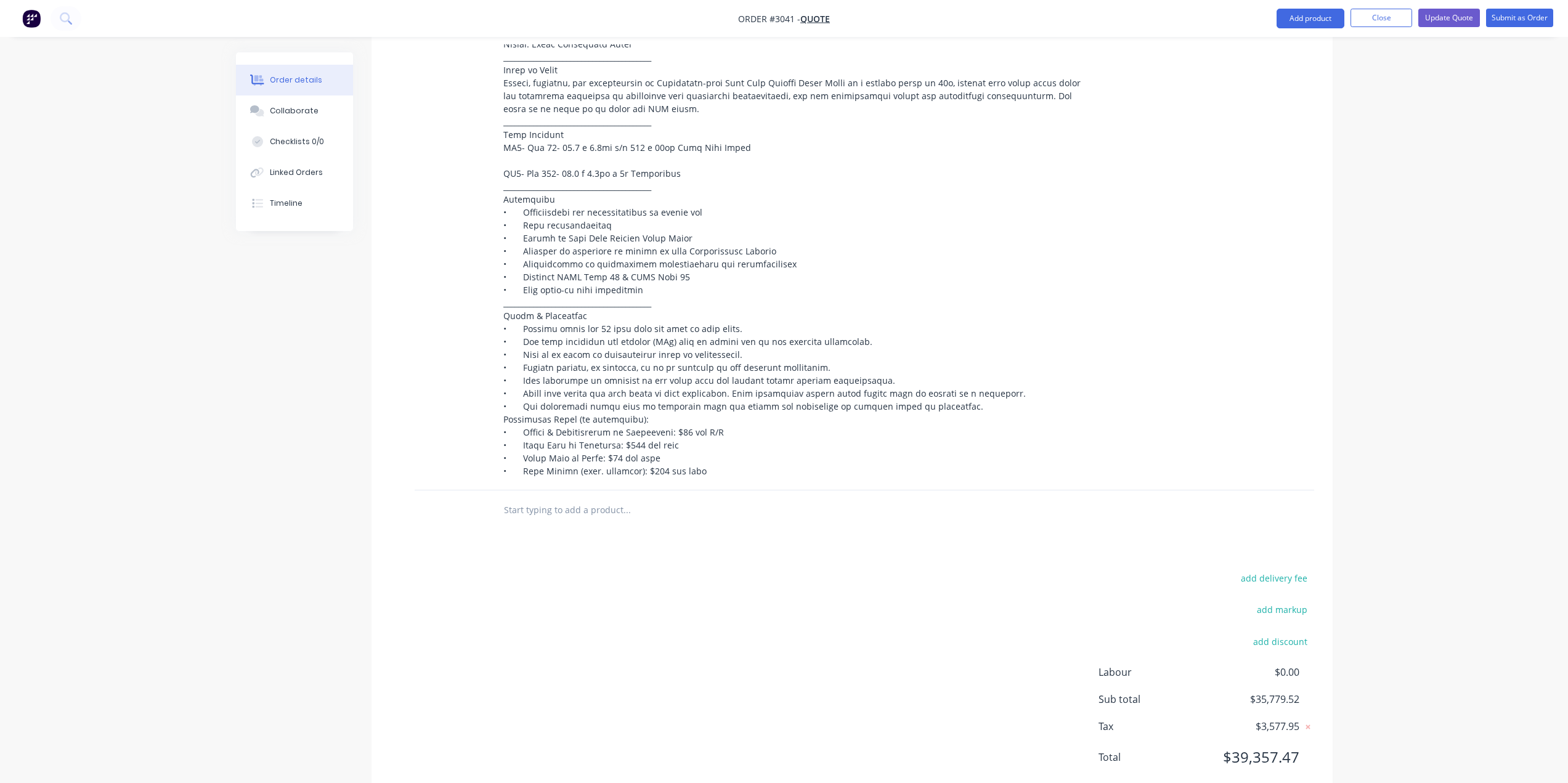
scroll to position [1113, 0]
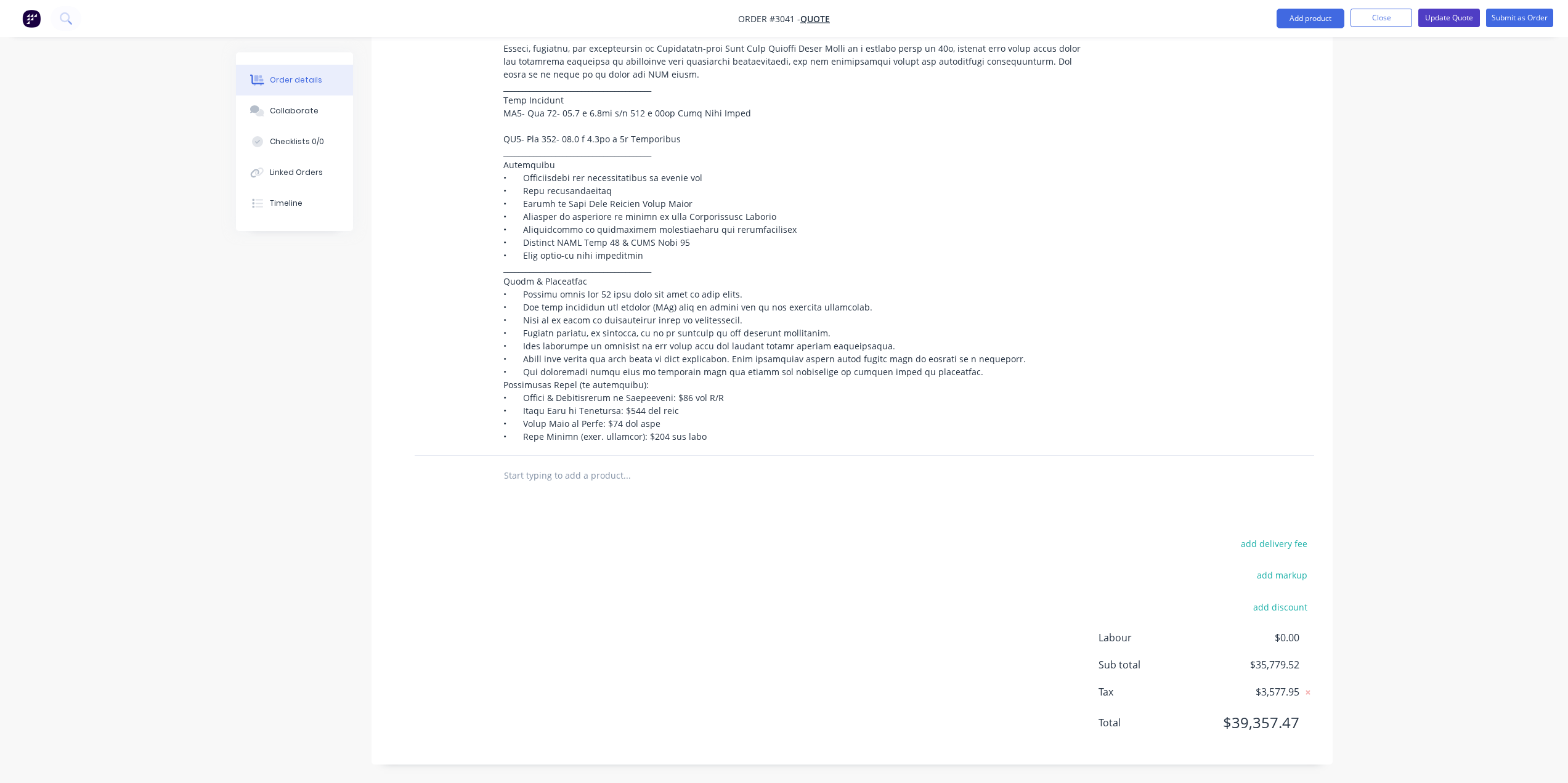
click at [1453, 14] on button "Update Quote" at bounding box center [1449, 18] width 62 height 19
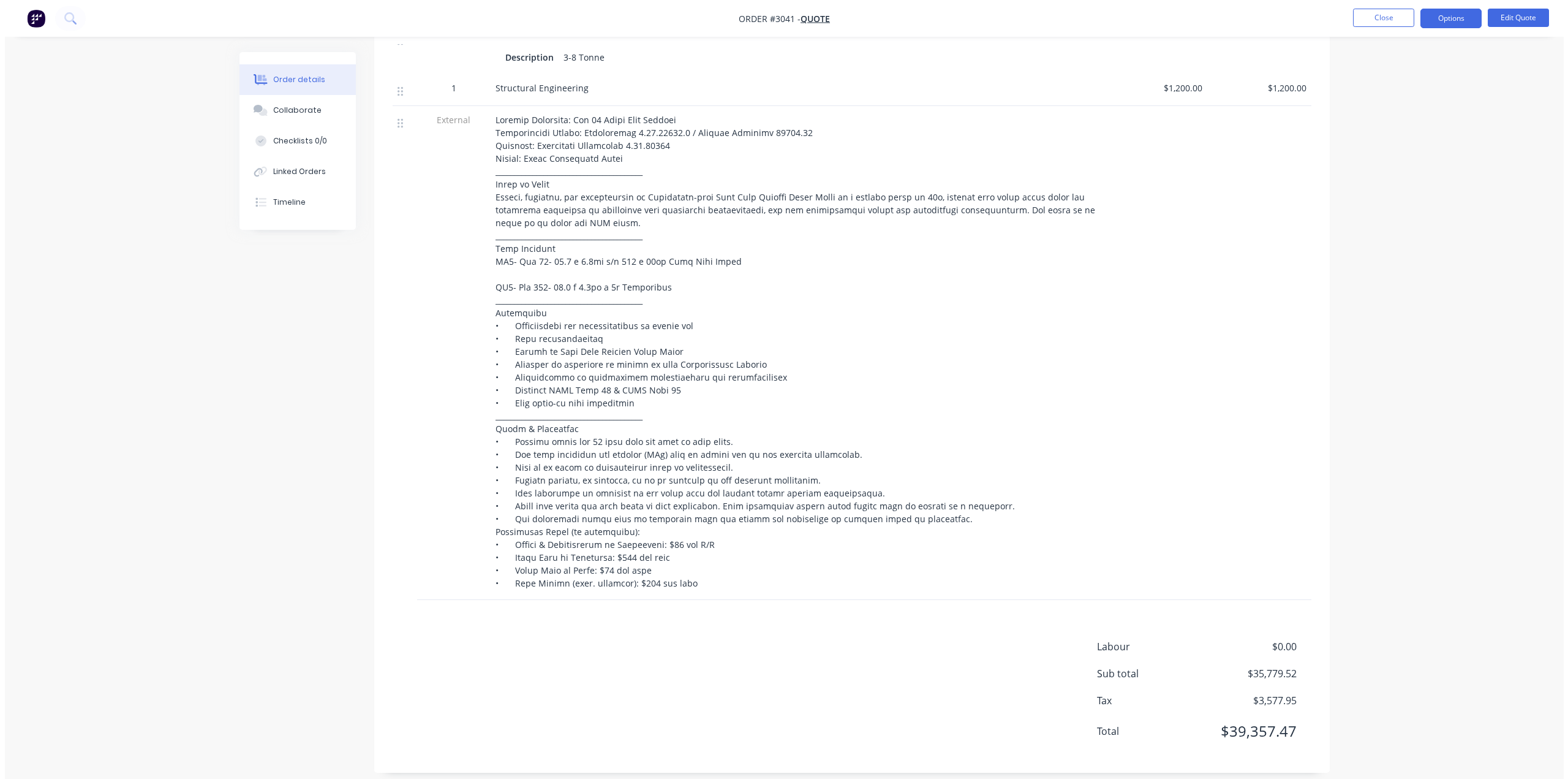
scroll to position [877, 0]
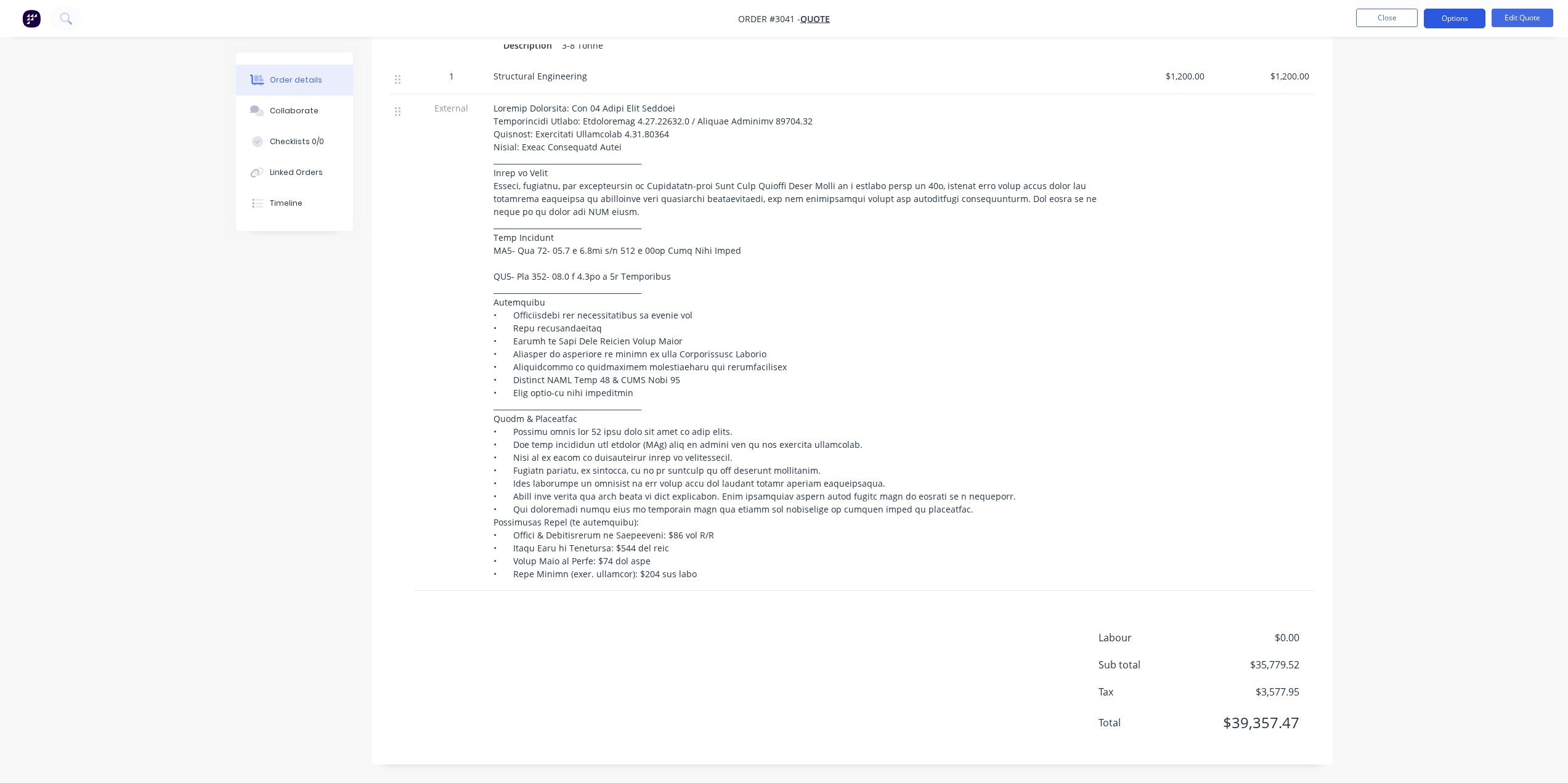
click at [1475, 21] on button "Options" at bounding box center [1454, 18] width 62 height 20
click at [1403, 75] on div "Quote" at bounding box center [1417, 74] width 114 height 18
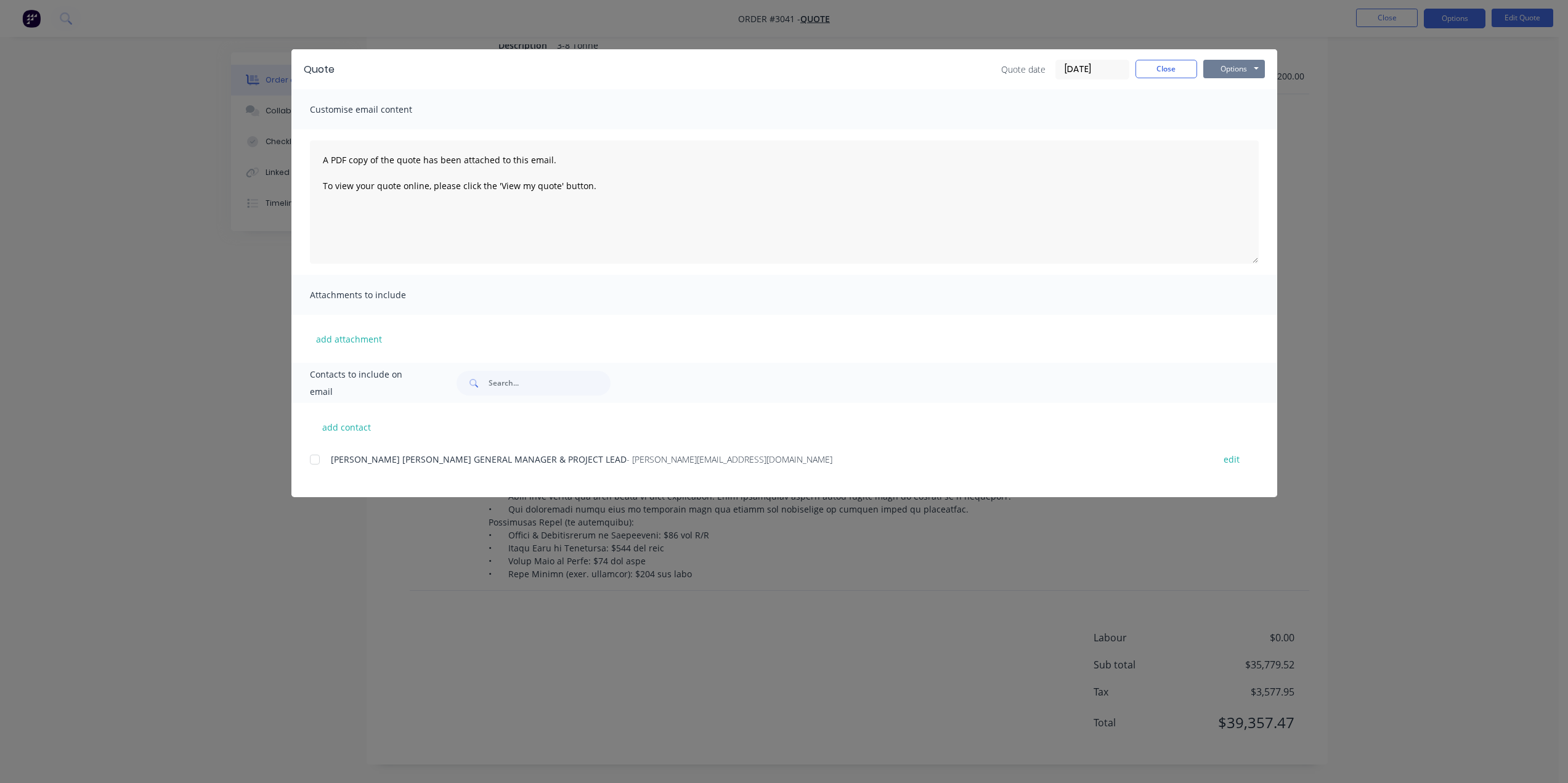
click at [1227, 67] on button "Options" at bounding box center [1234, 69] width 62 height 19
click at [1258, 93] on button "Preview" at bounding box center [1243, 91] width 79 height 20
